Goal: Complete application form

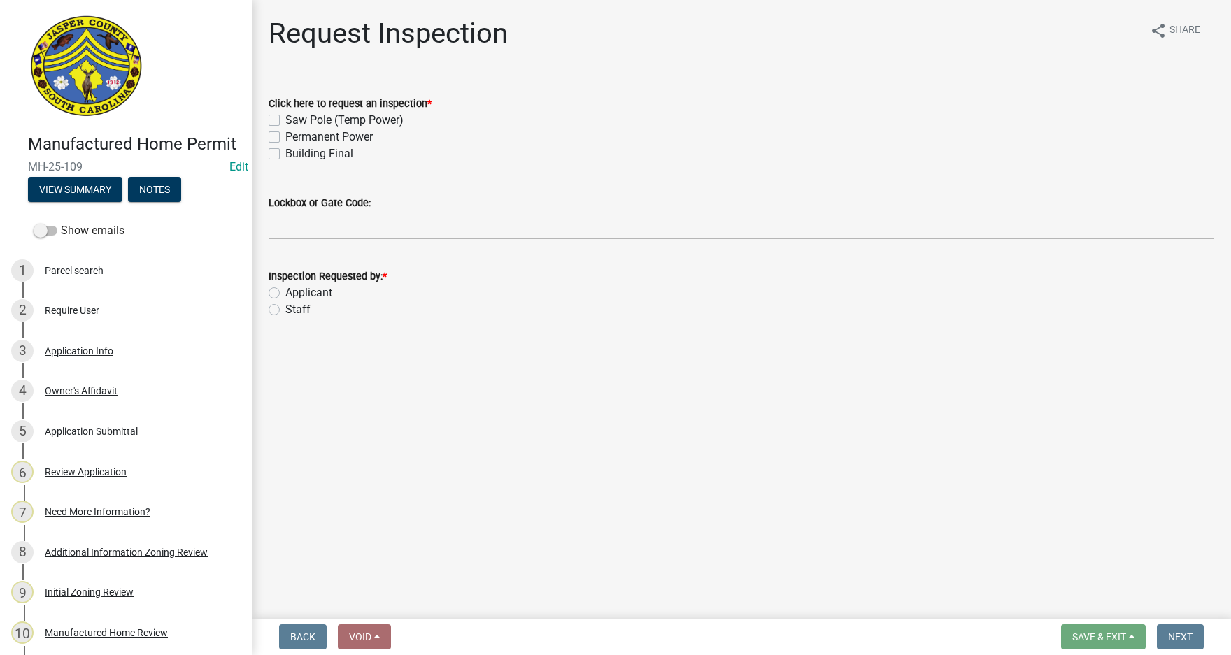
scroll to position [140, 0]
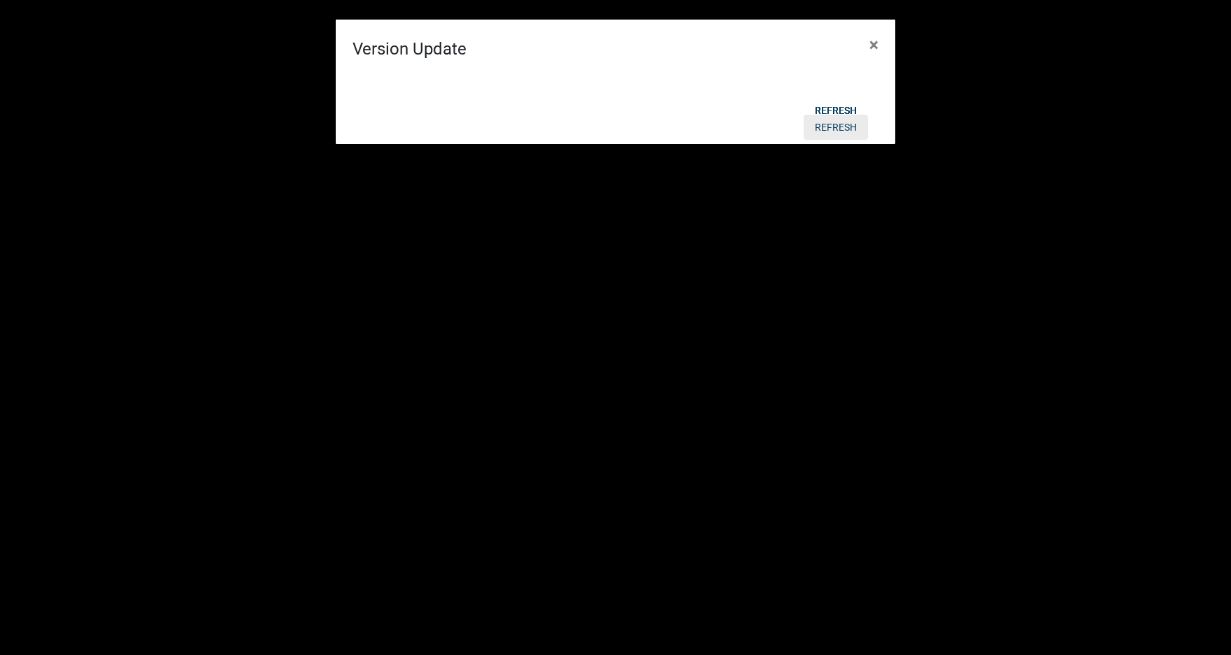
click at [844, 115] on button "Refresh" at bounding box center [836, 127] width 64 height 25
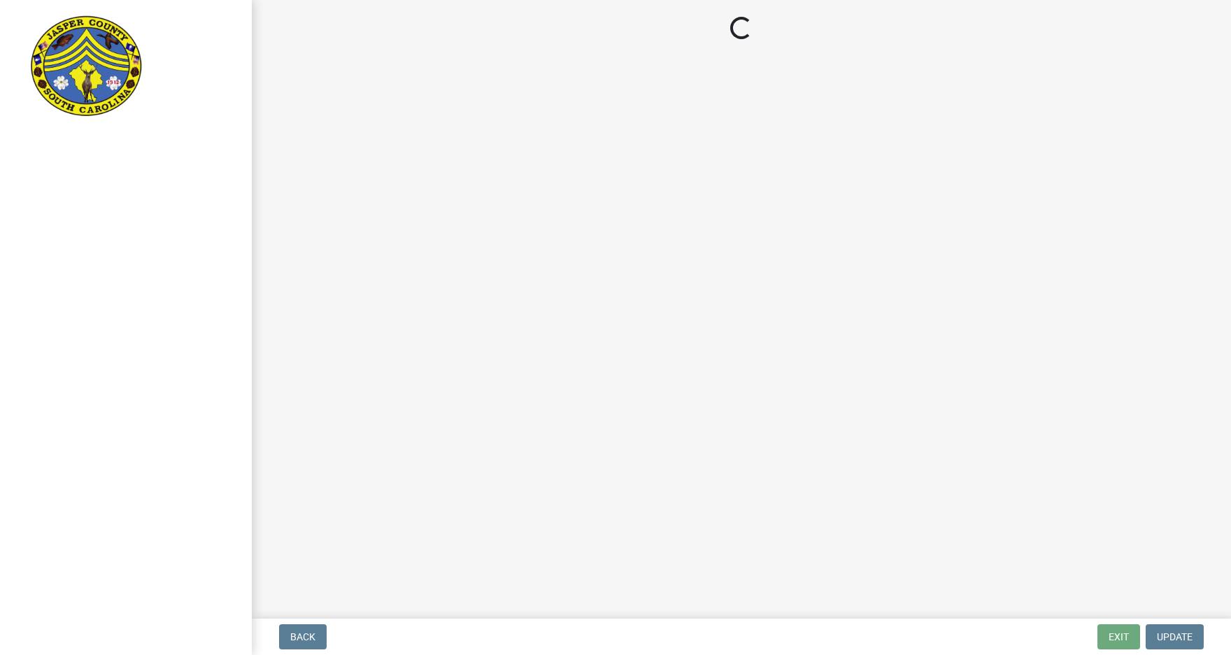
select select "3: 3"
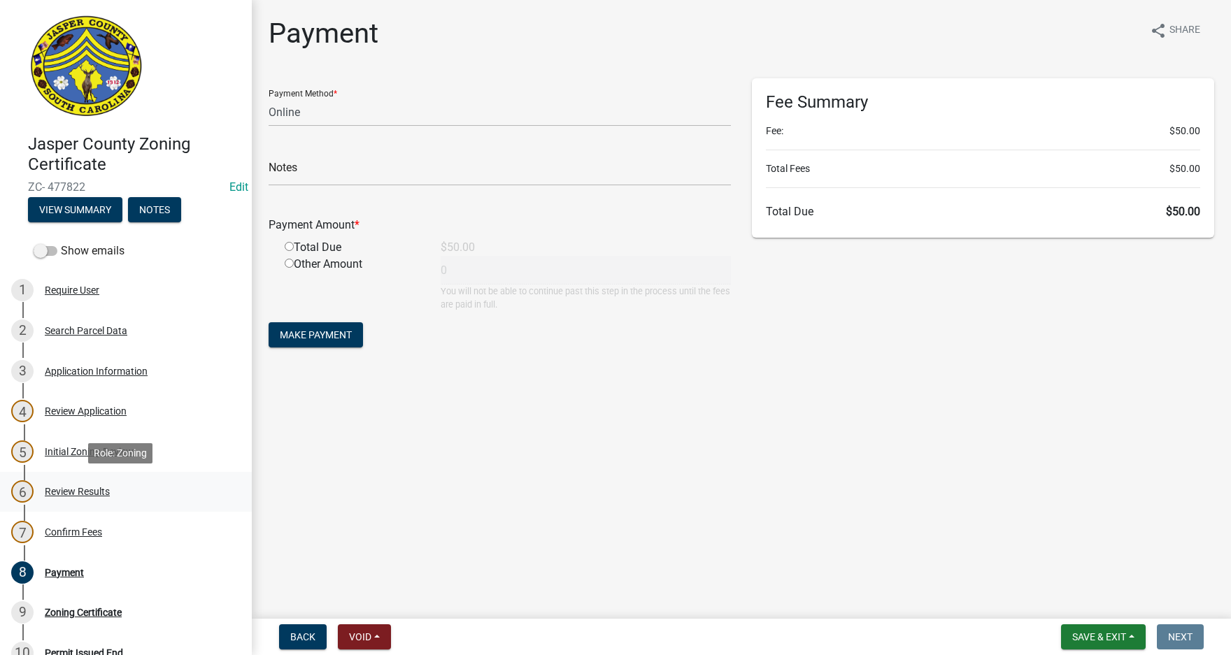
click at [80, 490] on div "Review Results" at bounding box center [77, 492] width 65 height 10
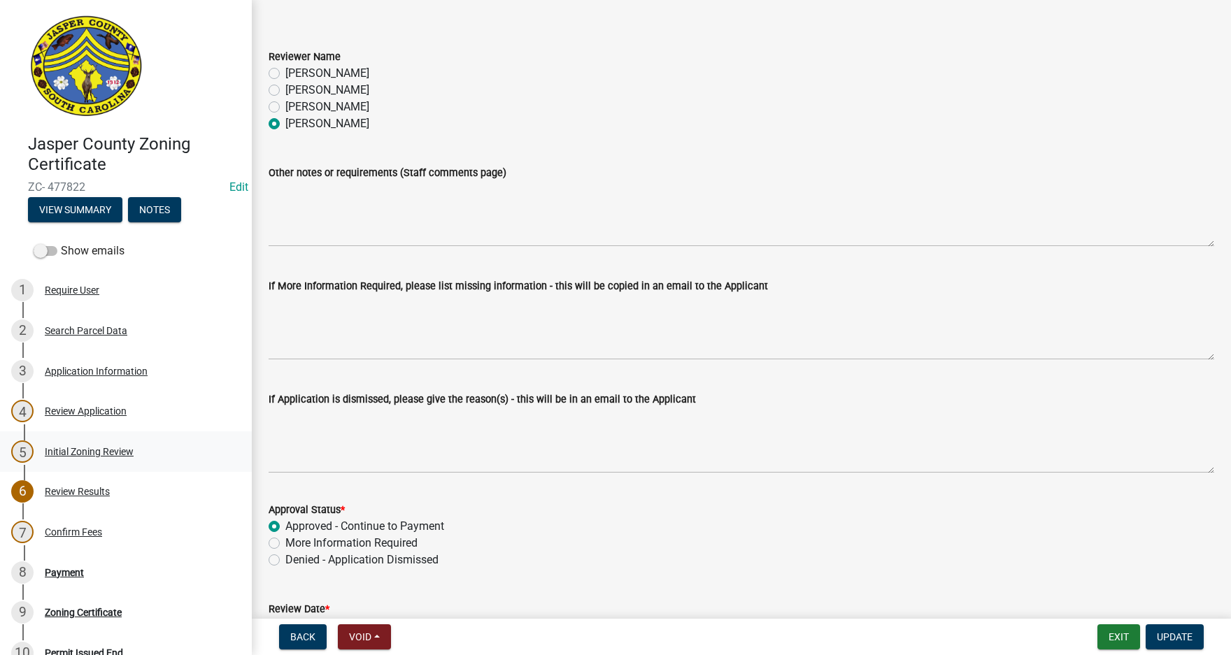
scroll to position [70, 0]
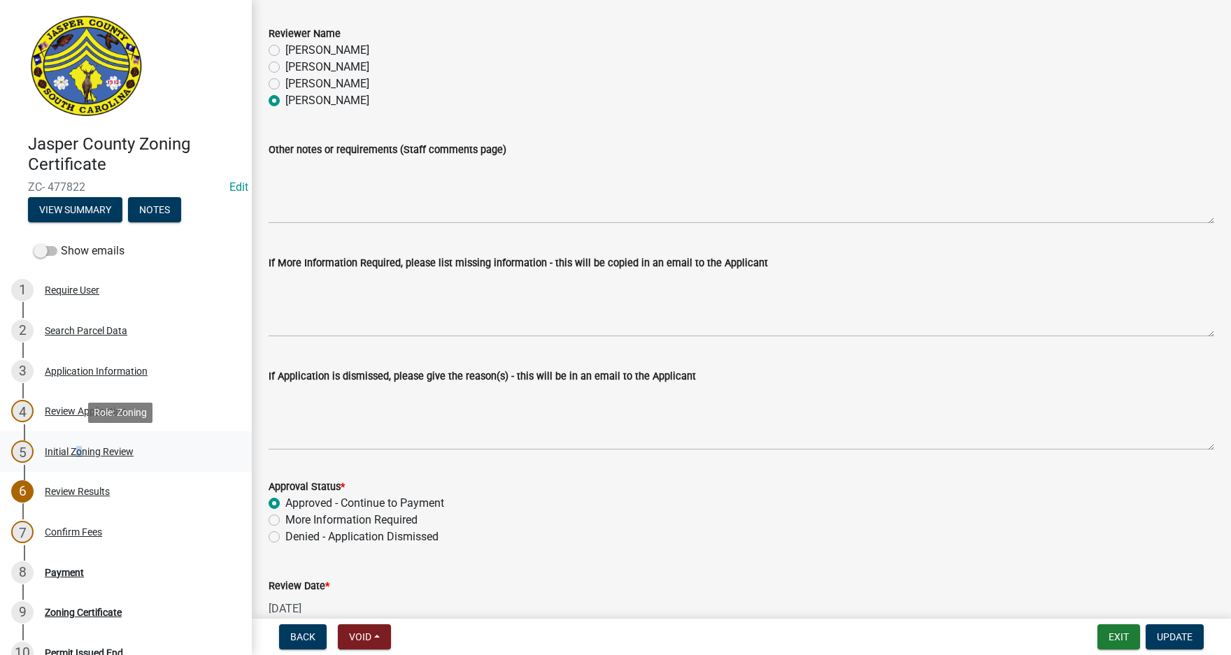
click at [74, 453] on div "Initial Zoning Review" at bounding box center [89, 452] width 89 height 10
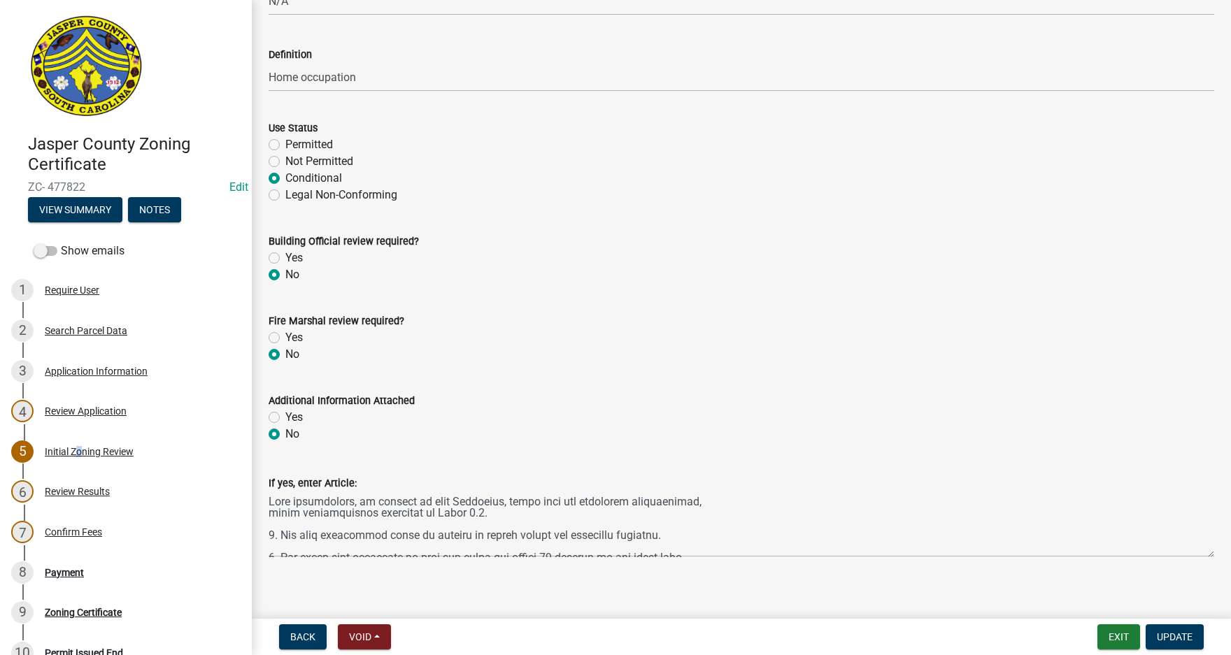
scroll to position [501, 0]
